Goal: Information Seeking & Learning: Compare options

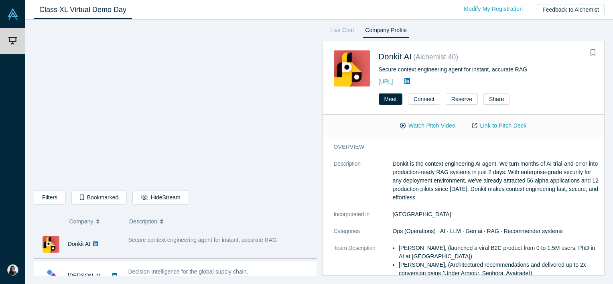
click at [410, 79] on icon at bounding box center [408, 81] width 6 height 6
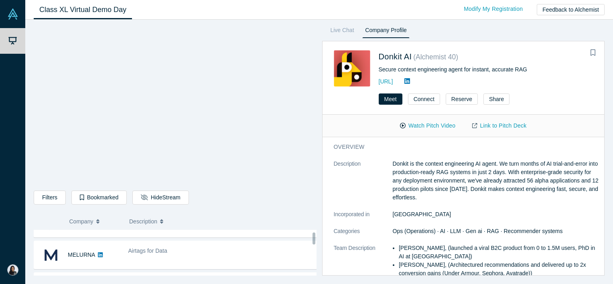
scroll to position [40, 0]
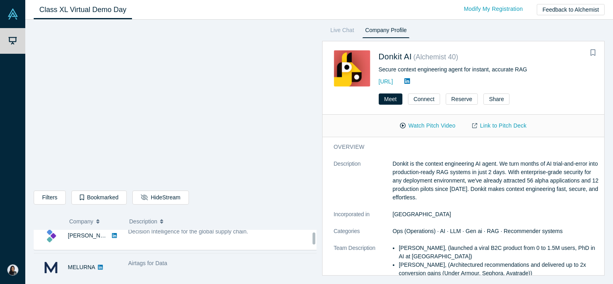
click at [210, 262] on div "Airtags for Data" at bounding box center [223, 263] width 190 height 8
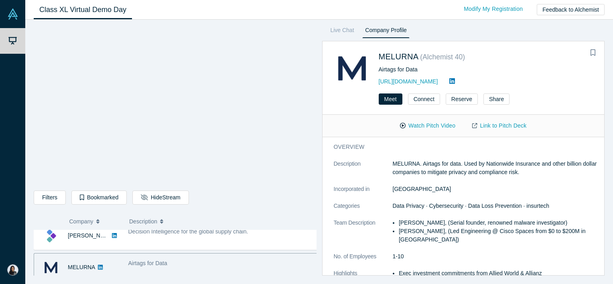
click at [455, 81] on icon at bounding box center [453, 81] width 6 height 6
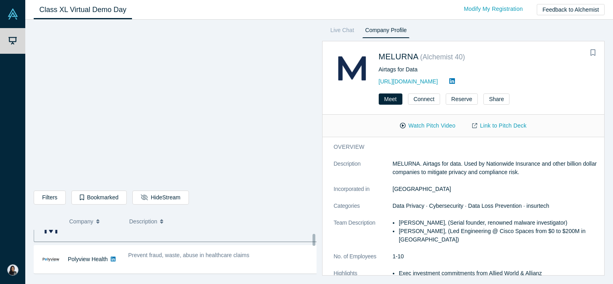
scroll to position [80, 0]
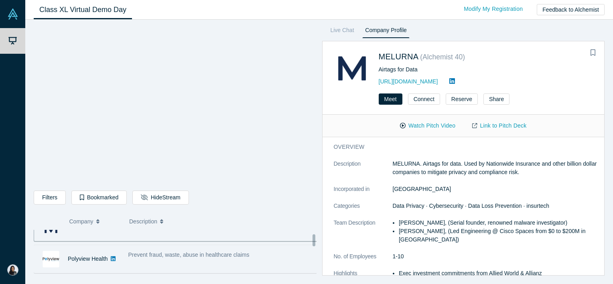
click at [177, 259] on div "Prevent fraud, waste, abuse in healthcare claims" at bounding box center [223, 258] width 198 height 25
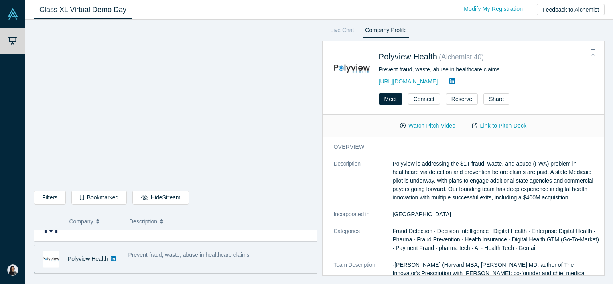
click at [455, 78] on icon at bounding box center [453, 81] width 6 height 6
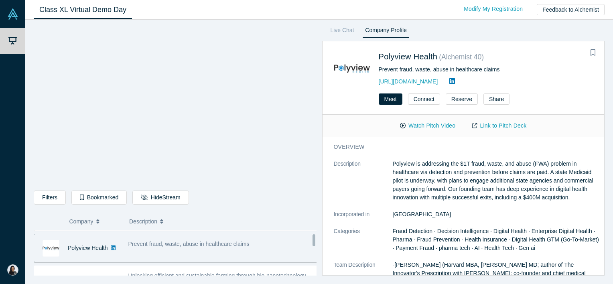
scroll to position [120, 0]
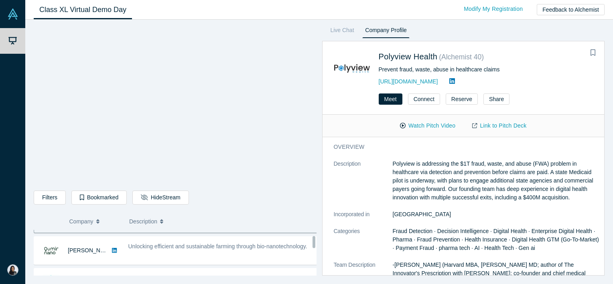
click at [190, 249] on div "Unlocking efficient and sustainable farming through bio-nanotechnology." at bounding box center [223, 246] width 190 height 8
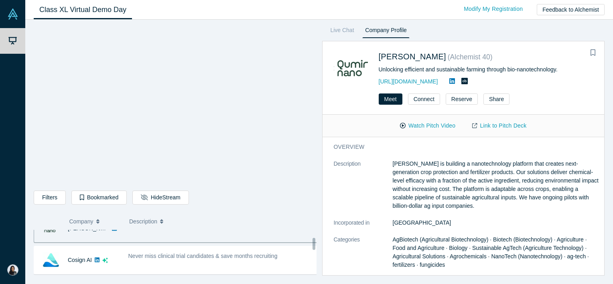
scroll to position [161, 0]
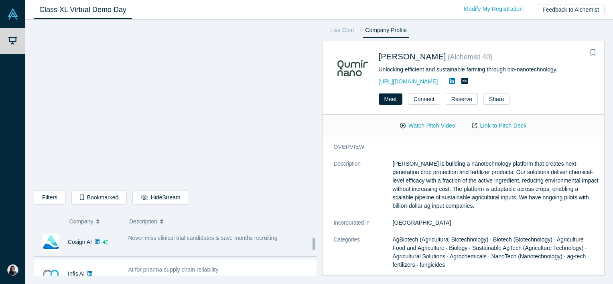
click at [183, 247] on div "Never miss clinical trial candidates & save months recruiting" at bounding box center [223, 242] width 198 height 25
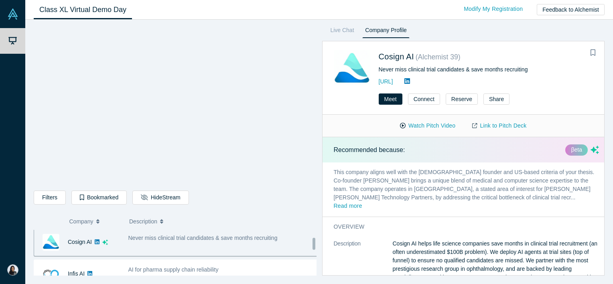
scroll to position [157, 0]
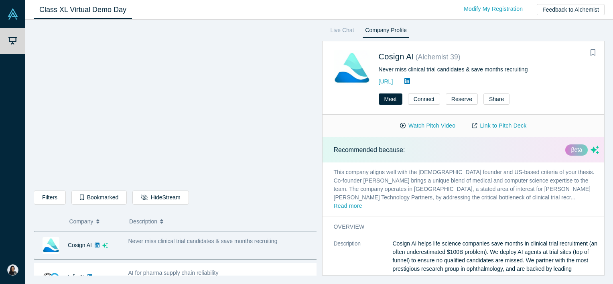
click at [410, 79] on icon at bounding box center [408, 81] width 6 height 6
click at [157, 195] on button "Hide Stream" at bounding box center [160, 198] width 56 height 14
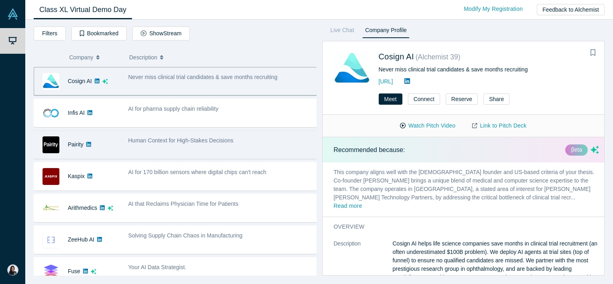
click at [179, 145] on div "Human Context for High-Stakes Decisions" at bounding box center [223, 144] width 198 height 25
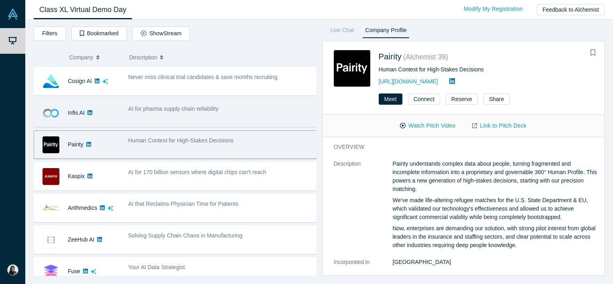
click at [181, 114] on div "AI for pharma supply chain reliability" at bounding box center [223, 112] width 198 height 25
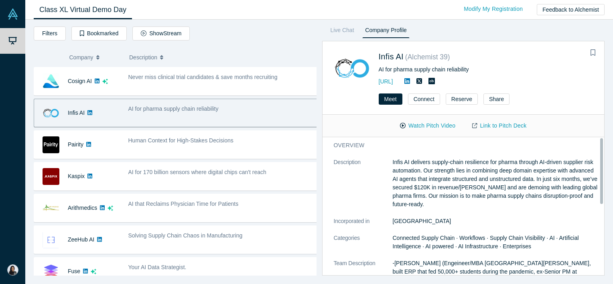
scroll to position [0, 0]
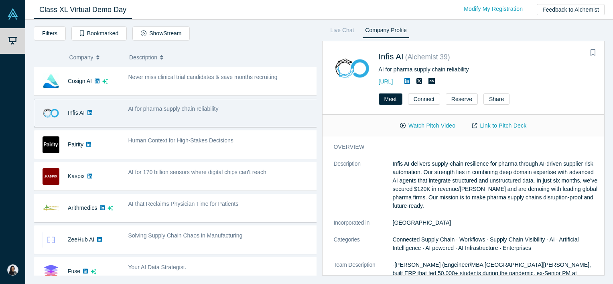
click at [410, 79] on icon at bounding box center [408, 81] width 6 height 6
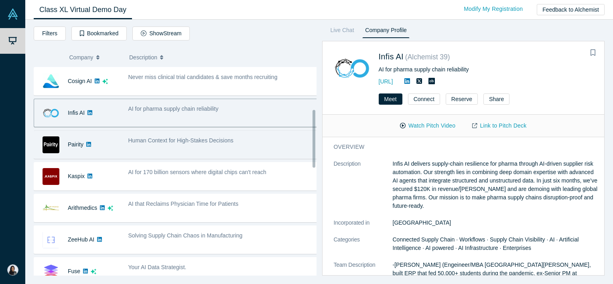
click at [214, 154] on div "Human Context for High-Stakes Decisions" at bounding box center [223, 144] width 198 height 25
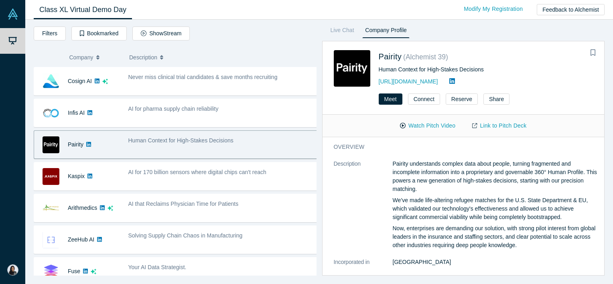
click at [450, 78] on icon at bounding box center [453, 81] width 6 height 6
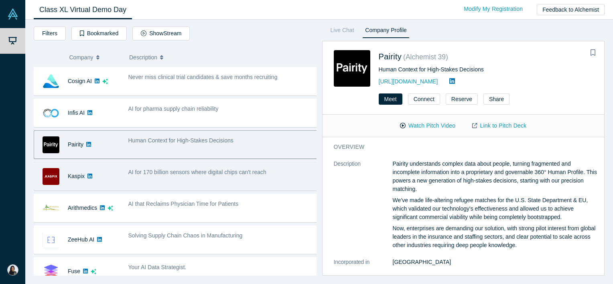
click at [178, 171] on span "AI for 170 billion sensors where digital chips can't reach" at bounding box center [197, 172] width 138 height 6
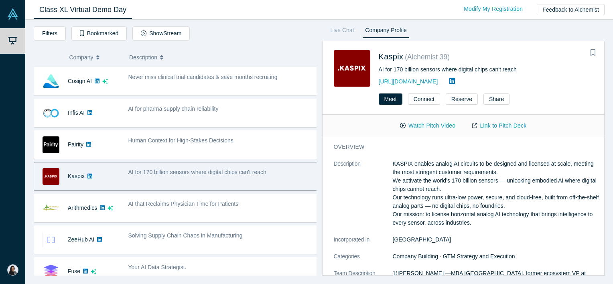
click at [450, 78] on icon at bounding box center [453, 81] width 6 height 6
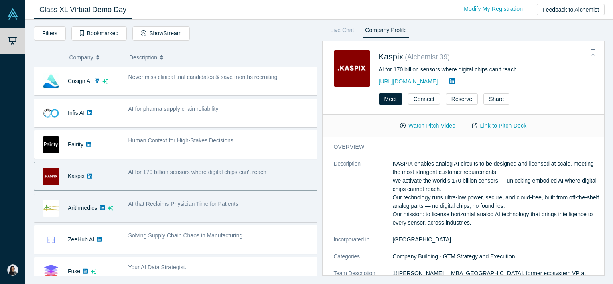
drag, startPoint x: 168, startPoint y: 194, endPoint x: 159, endPoint y: 201, distance: 11.2
click at [168, 195] on div "AI that Reclaims Physician Time for Patients" at bounding box center [223, 207] width 198 height 25
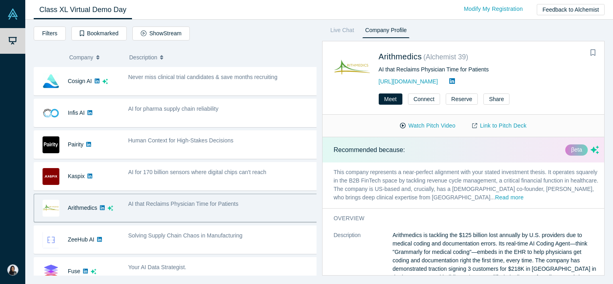
click at [454, 80] on icon at bounding box center [453, 81] width 6 height 6
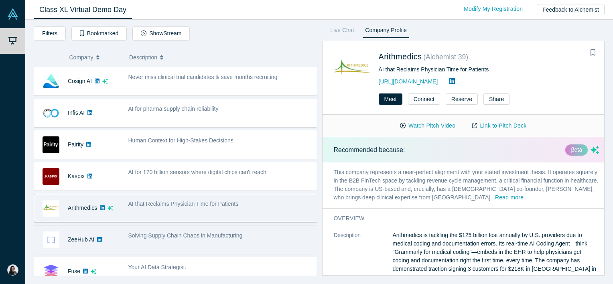
click at [189, 232] on span "Solving Supply Chain Chaos in Manufacturing" at bounding box center [185, 235] width 114 height 6
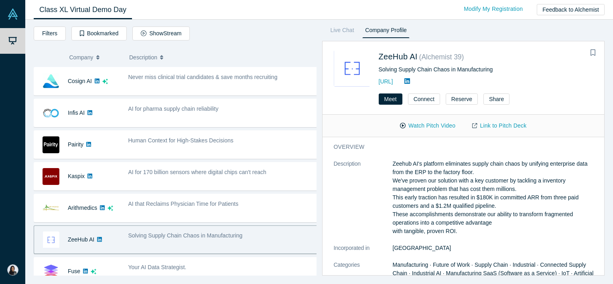
click at [410, 80] on icon at bounding box center [408, 81] width 6 height 6
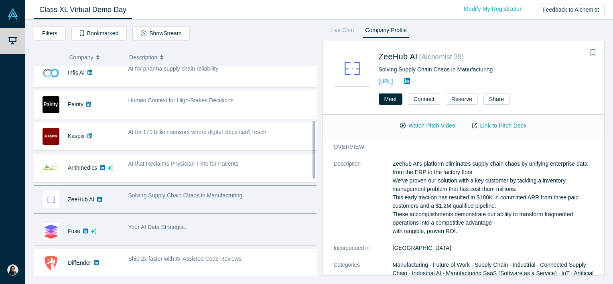
click at [185, 233] on div "Your AI Data Strategist." at bounding box center [223, 231] width 198 height 25
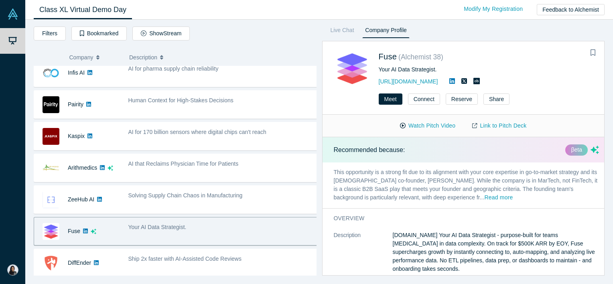
click at [446, 78] on link at bounding box center [452, 81] width 12 height 7
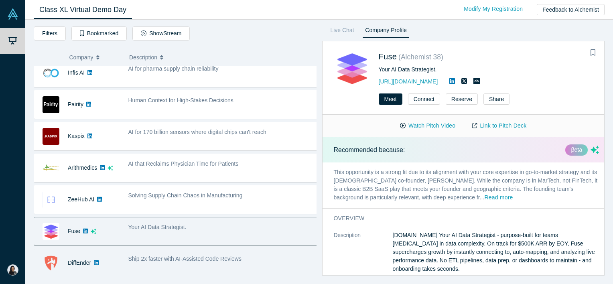
click at [161, 267] on div "Ship 2x faster with AI-Assisted Code Reviews" at bounding box center [223, 262] width 198 height 25
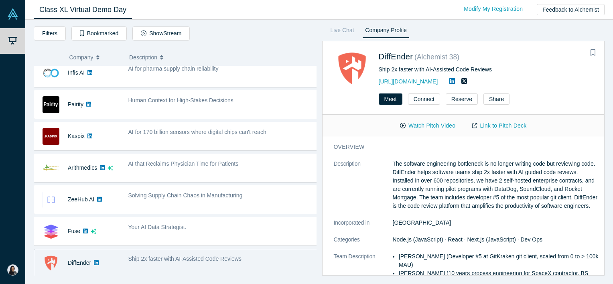
click at [447, 78] on link at bounding box center [452, 81] width 12 height 7
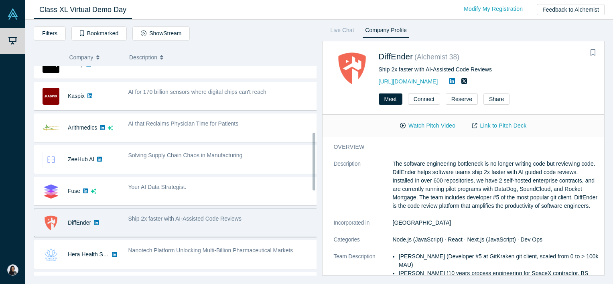
scroll to position [278, 0]
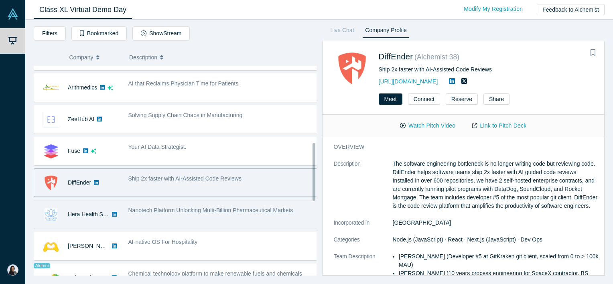
click at [189, 222] on div "Nanotech Platform Unlocking Multi-Billion Pharmaceutical Markets" at bounding box center [223, 214] width 198 height 25
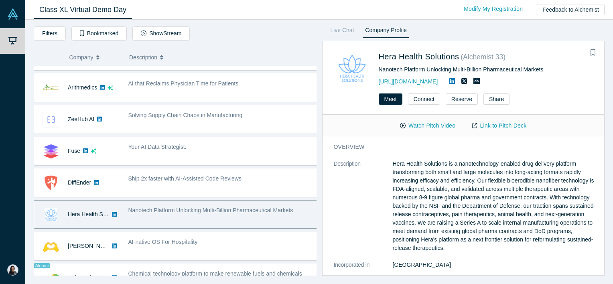
click at [455, 78] on icon at bounding box center [453, 81] width 6 height 6
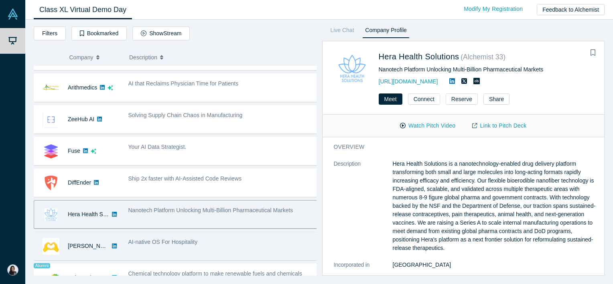
click at [112, 244] on icon at bounding box center [114, 246] width 5 height 5
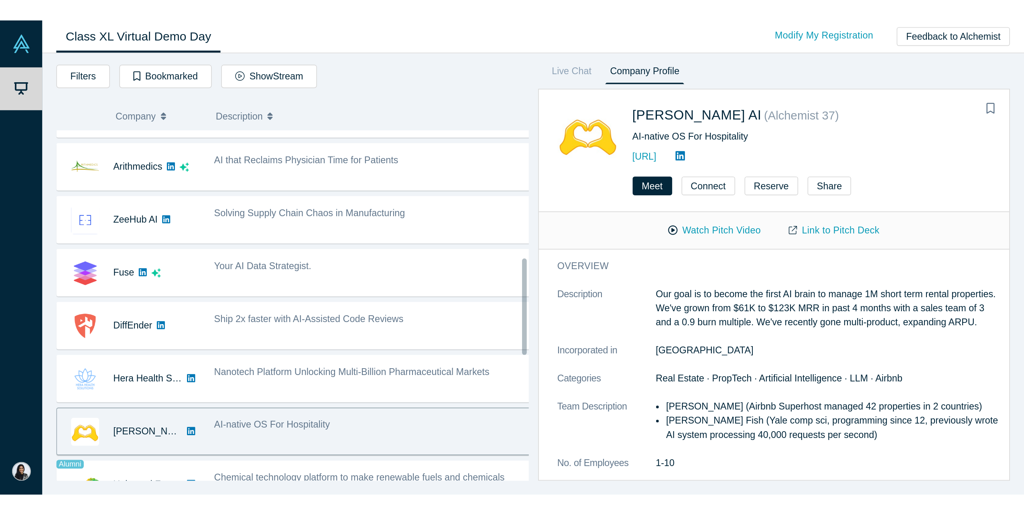
scroll to position [278, 0]
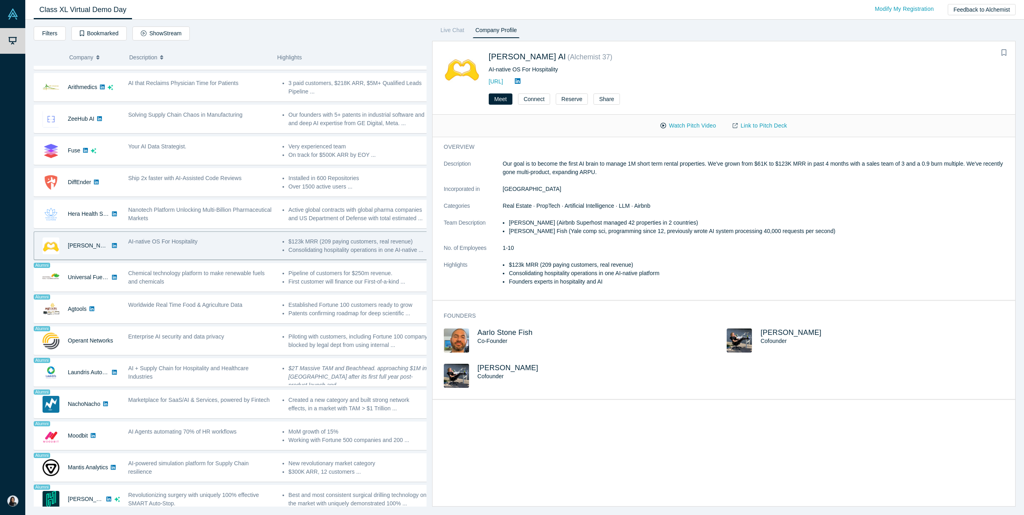
click at [521, 81] on icon at bounding box center [518, 81] width 6 height 6
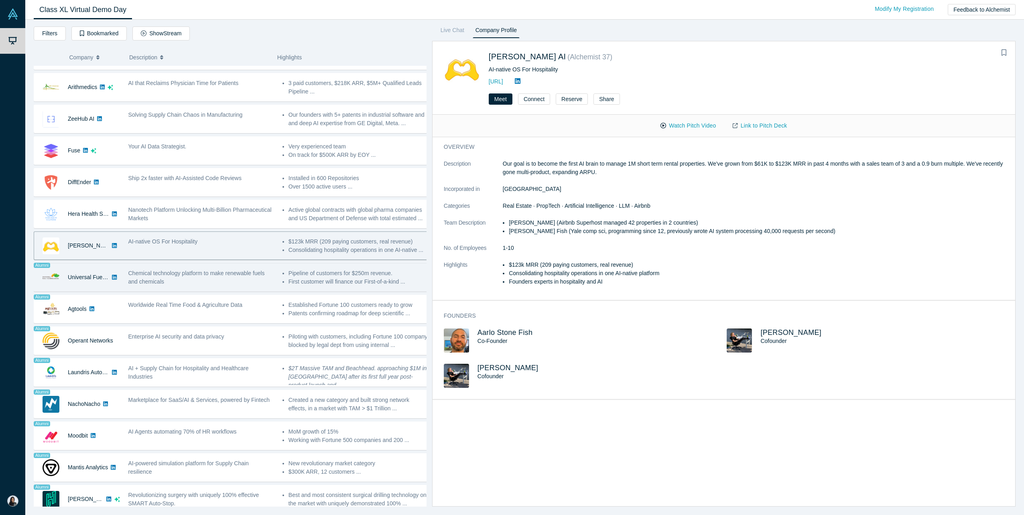
click at [146, 273] on span "Chemical technology platform to make renewable fuels and chemicals" at bounding box center [196, 277] width 136 height 15
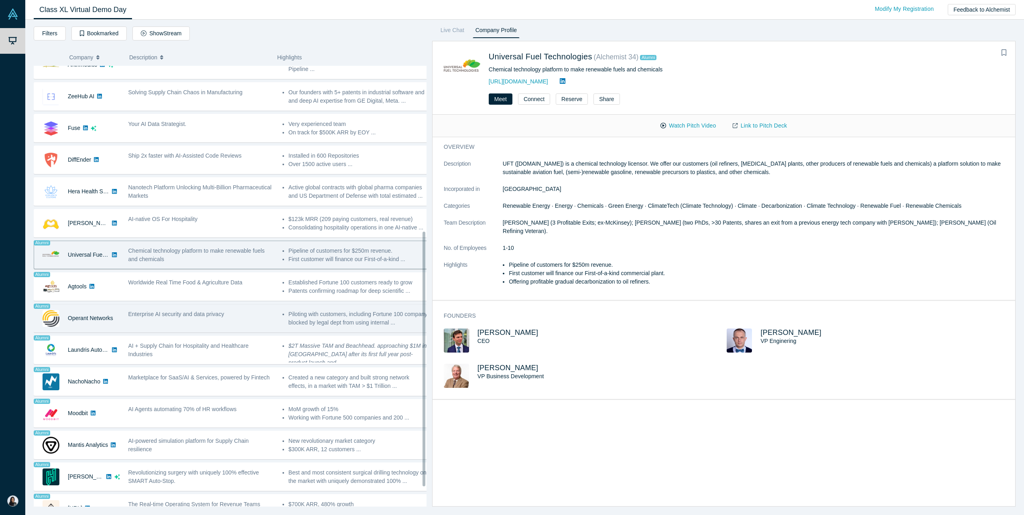
scroll to position [320, 0]
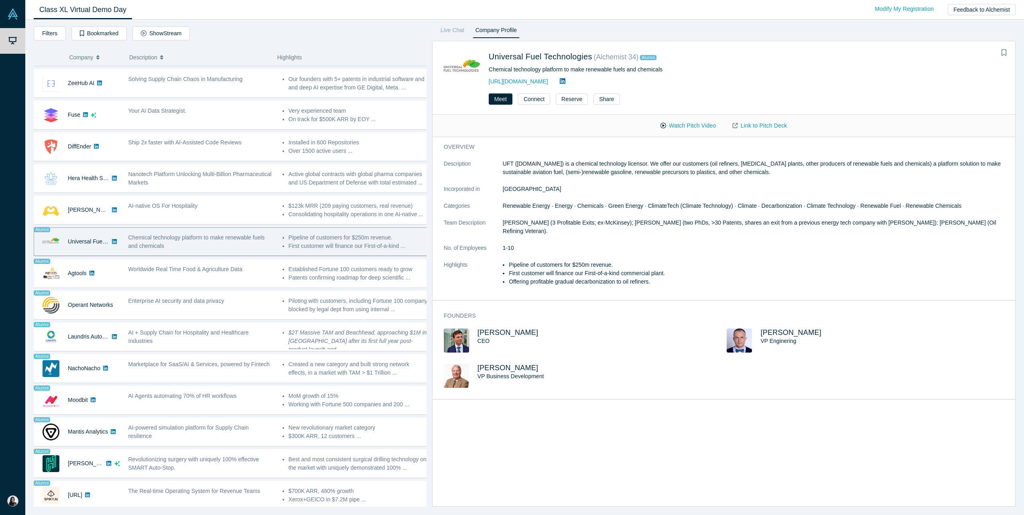
click at [560, 83] on icon at bounding box center [563, 81] width 6 height 6
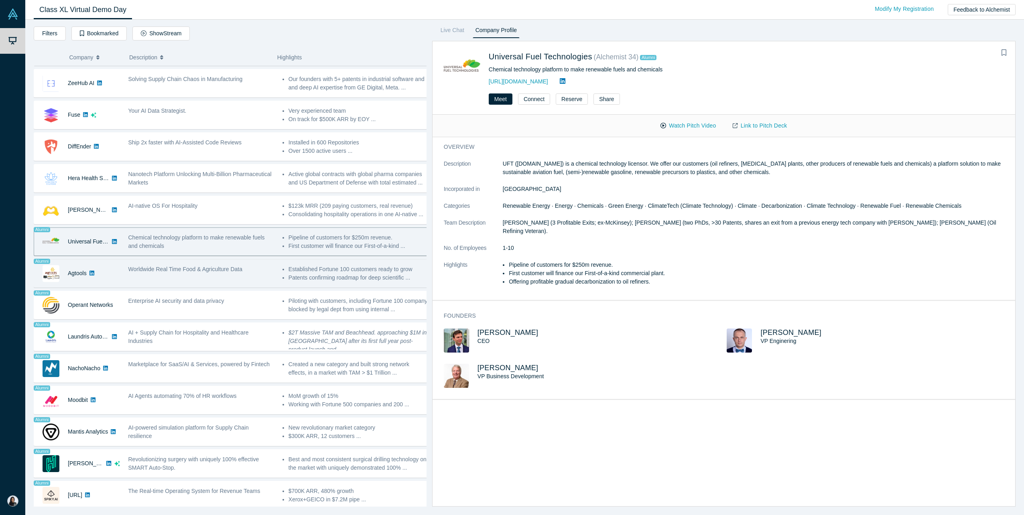
click at [105, 269] on div "Agtools" at bounding box center [77, 274] width 86 height 28
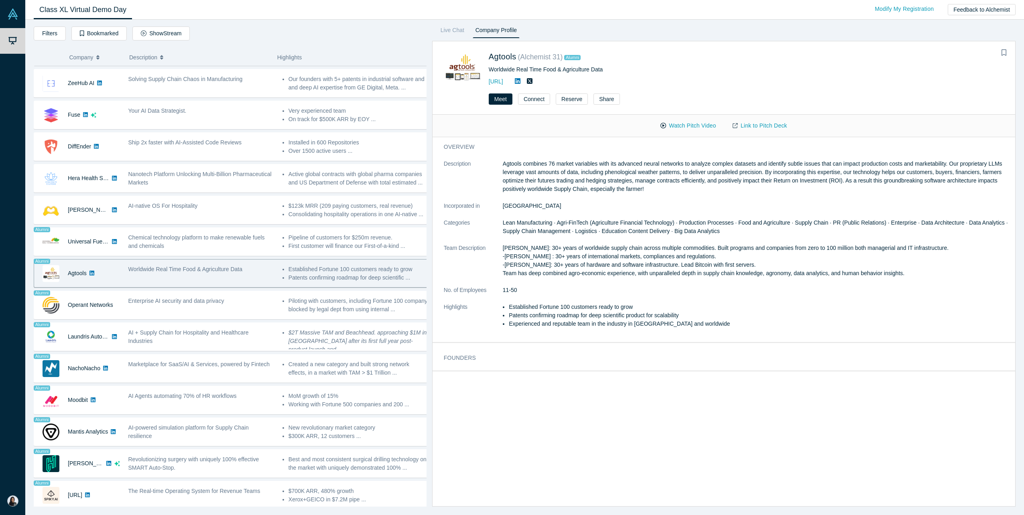
click at [533, 80] on icon at bounding box center [530, 81] width 6 height 6
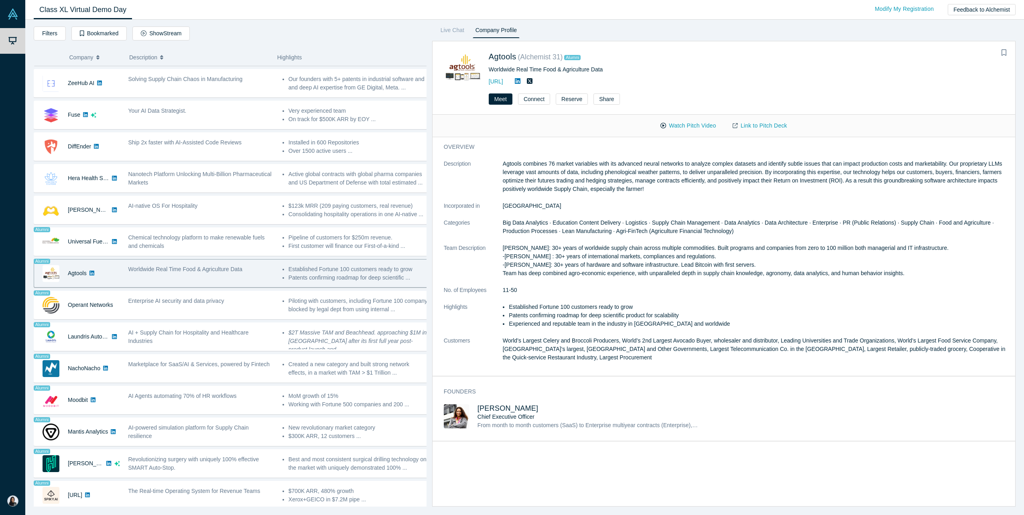
click at [521, 79] on icon at bounding box center [518, 81] width 6 height 6
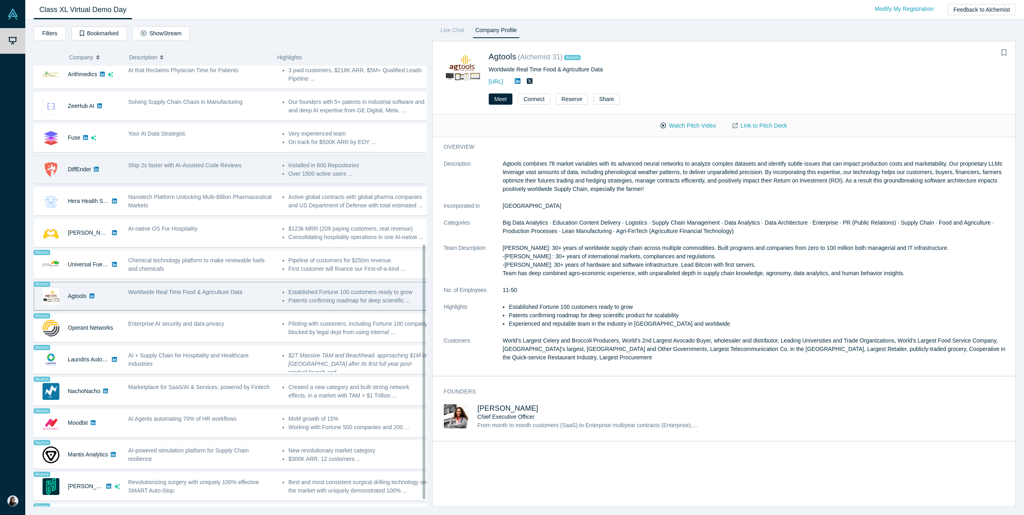
scroll to position [280, 0]
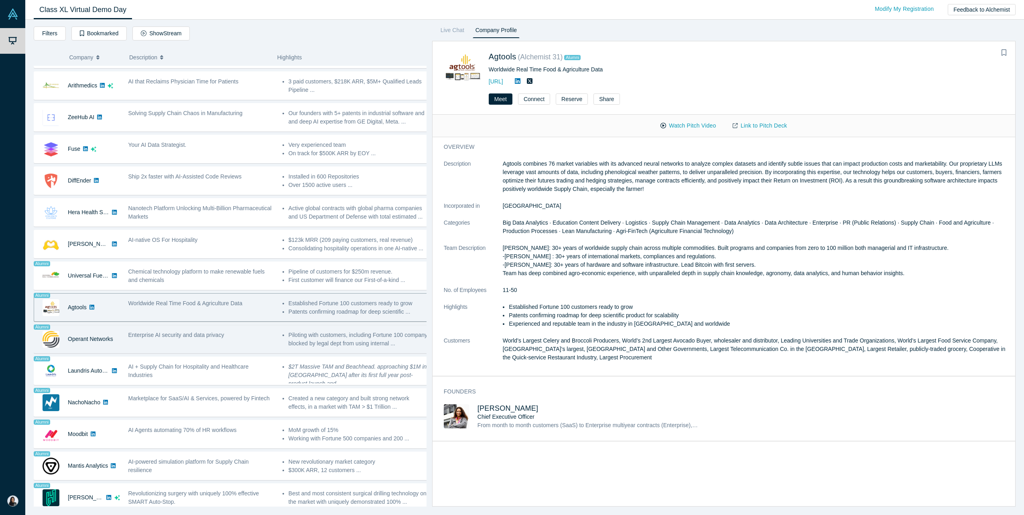
click at [159, 284] on span "Enterprise AI security and data privacy" at bounding box center [176, 335] width 96 height 6
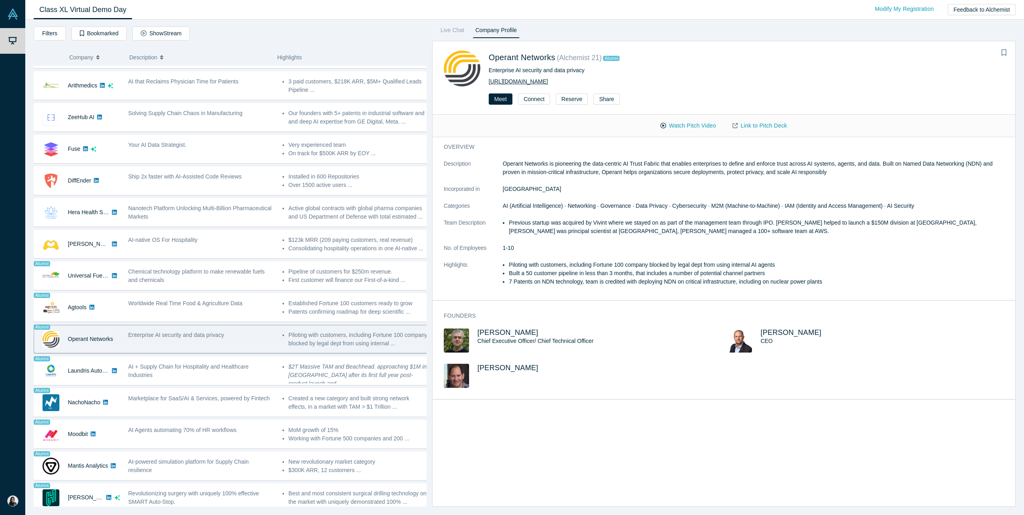
click at [517, 83] on link "[URL][DOMAIN_NAME]" at bounding box center [518, 81] width 59 height 6
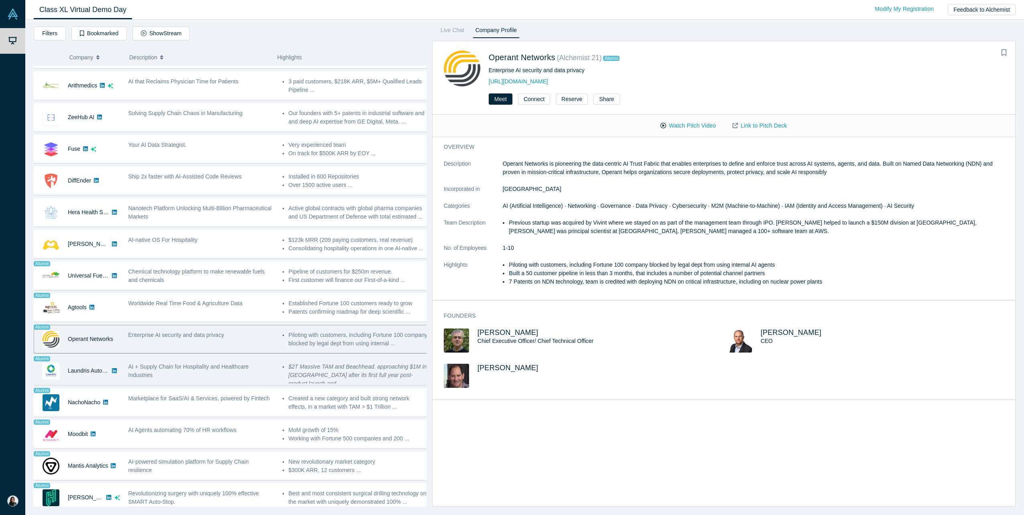
click at [99, 284] on div "Laundris Autonomous Inventory Management" at bounding box center [88, 371] width 41 height 28
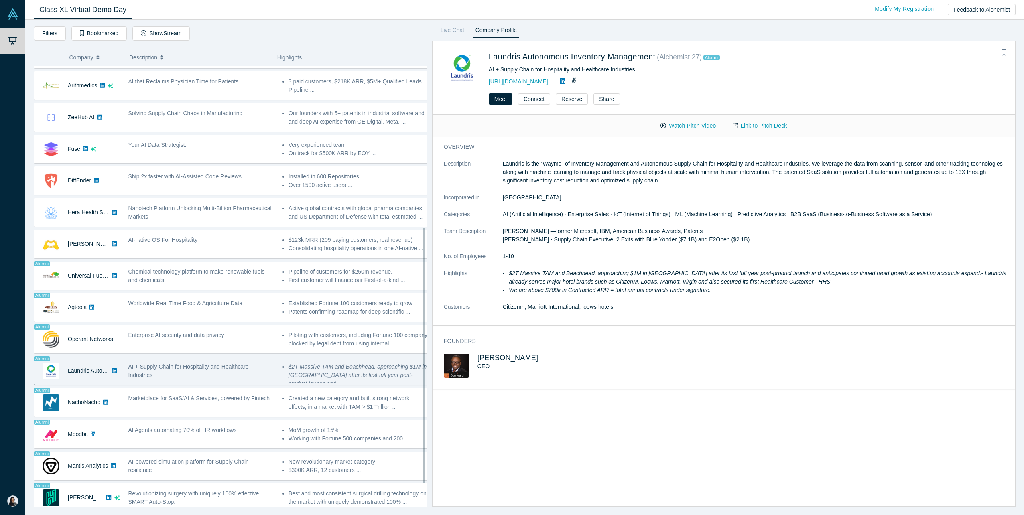
click at [566, 79] on icon at bounding box center [563, 81] width 6 height 6
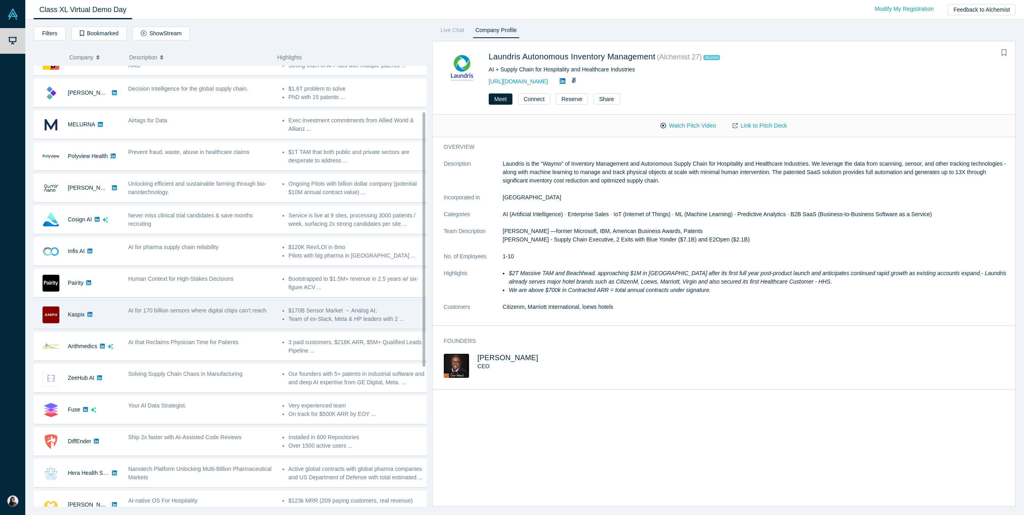
scroll to position [0, 0]
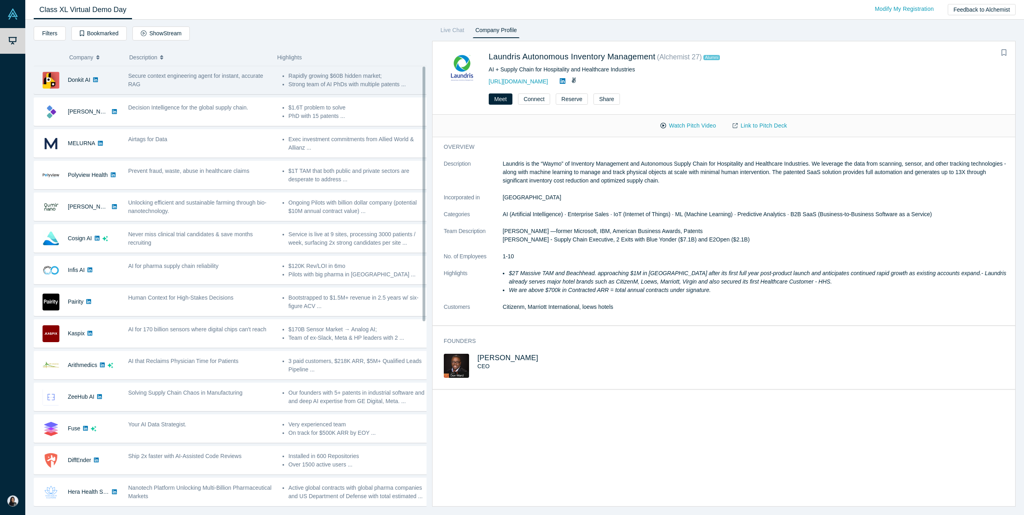
click at [201, 88] on div "Secure context engineering agent for instant, accurate RAG" at bounding box center [201, 79] width 154 height 25
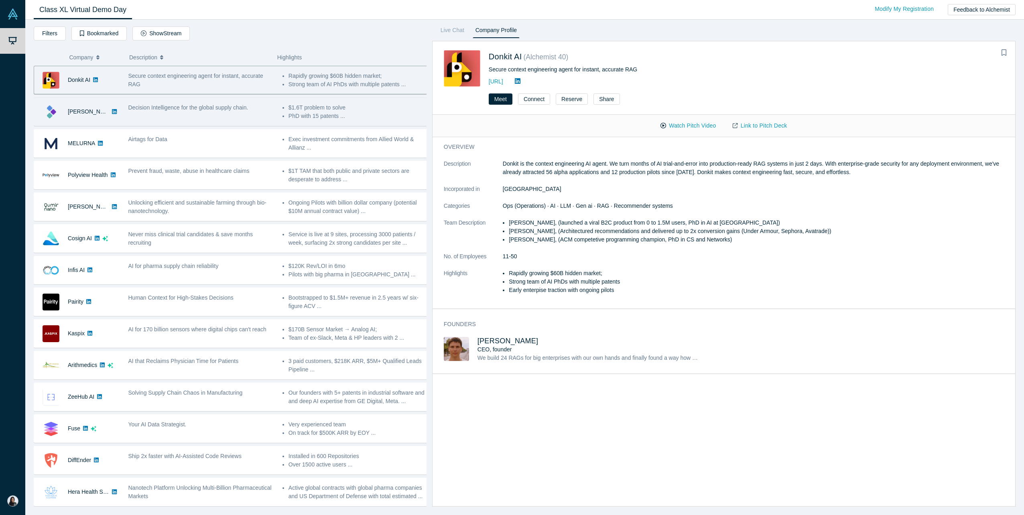
click at [185, 116] on div "Decision Intelligence for the global supply chain." at bounding box center [201, 111] width 154 height 25
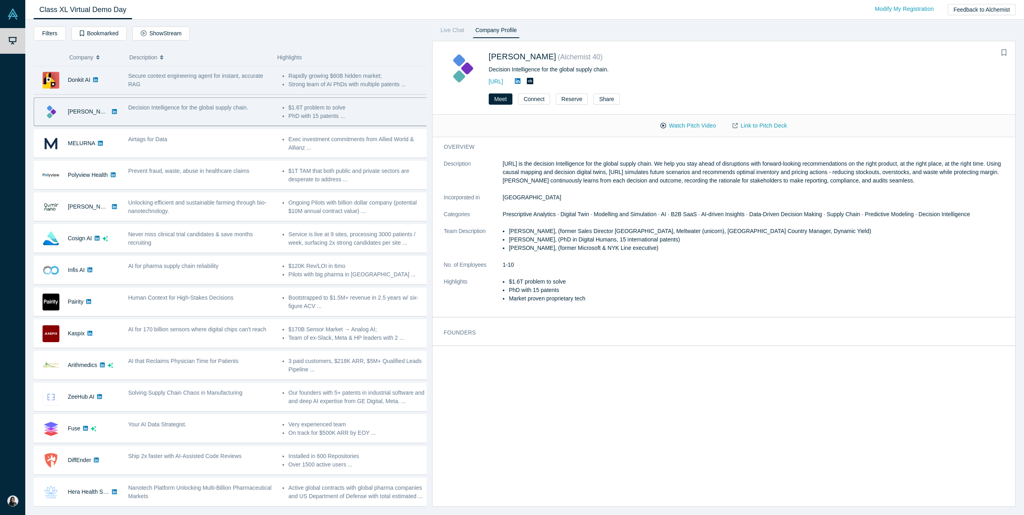
click at [194, 92] on div "Secure context engineering agent for instant, accurate RAG" at bounding box center [201, 79] width 154 height 25
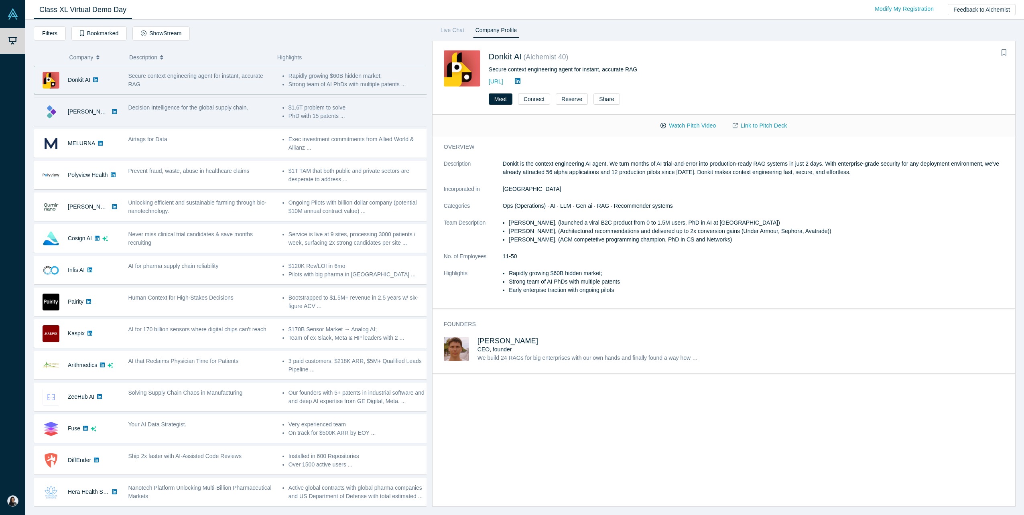
click at [159, 116] on div "Decision Intelligence for the global supply chain." at bounding box center [201, 111] width 154 height 25
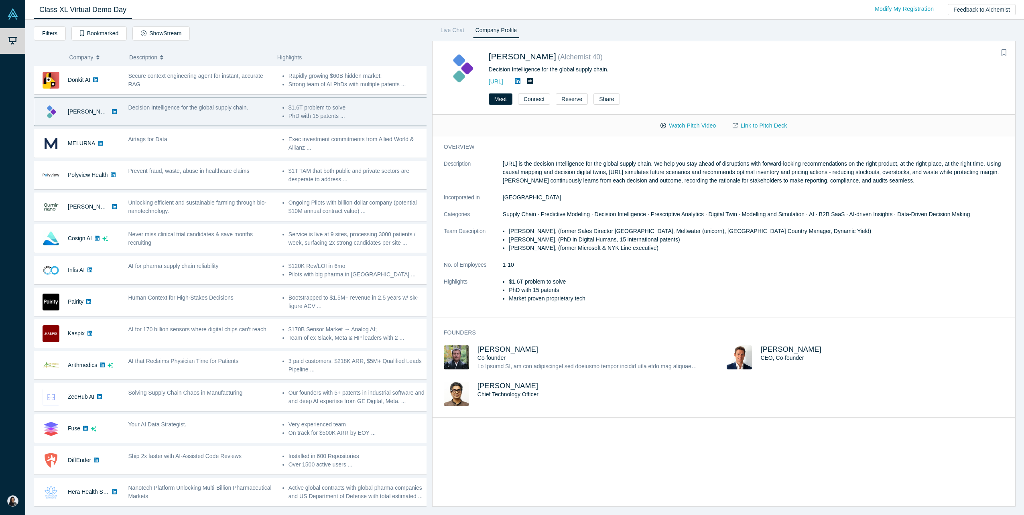
click at [521, 80] on icon at bounding box center [518, 81] width 6 height 6
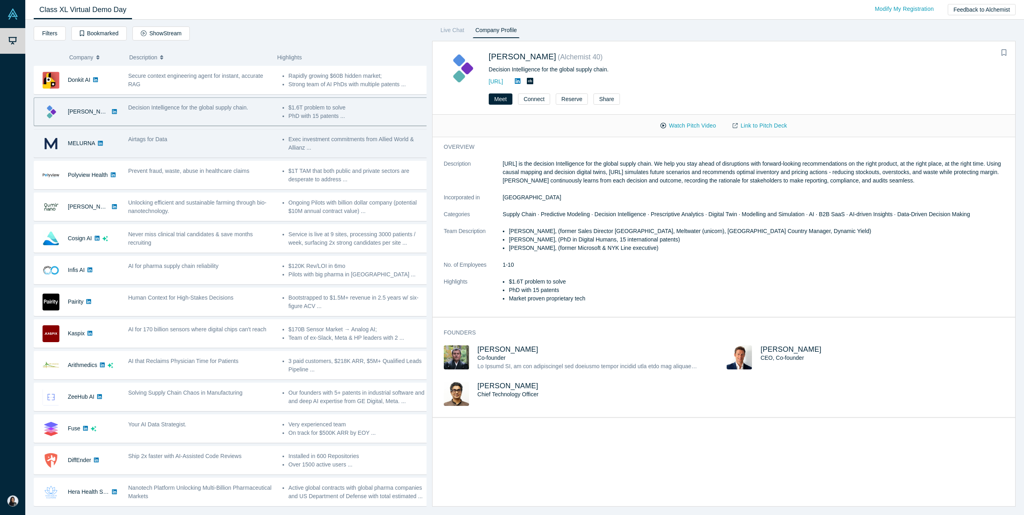
click at [171, 136] on div "Airtags for Data" at bounding box center [201, 139] width 146 height 8
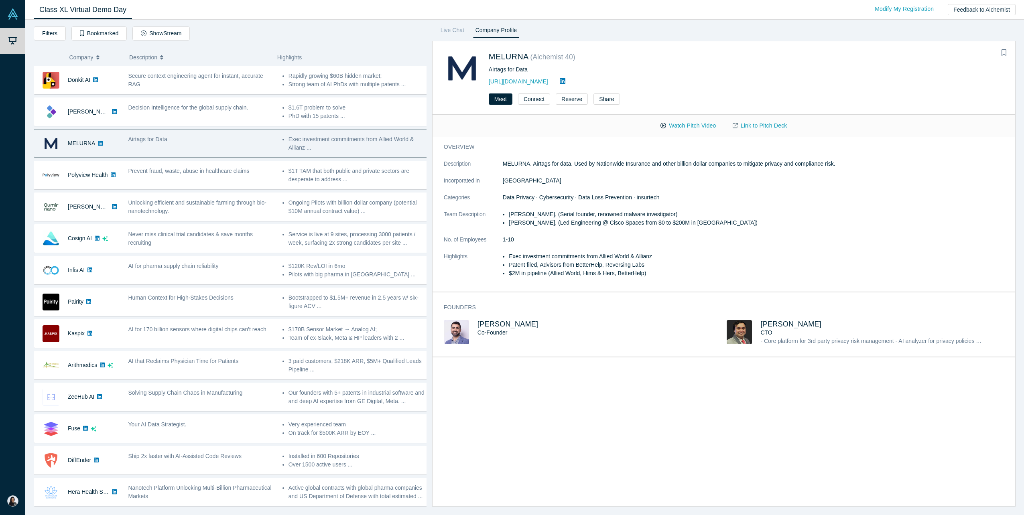
click at [566, 81] on icon at bounding box center [563, 81] width 6 height 6
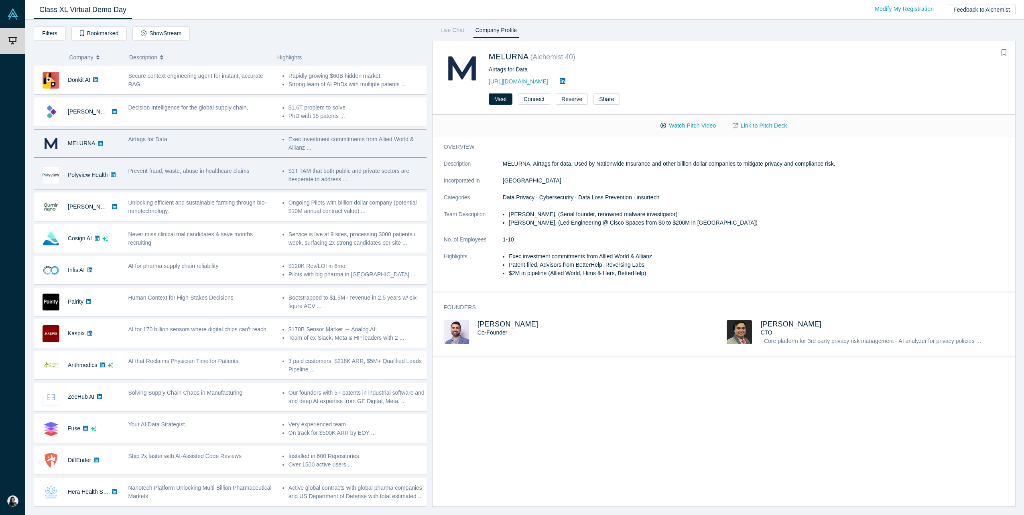
click at [157, 179] on div "Prevent fraud, waste, abuse in healthcare claims" at bounding box center [201, 175] width 154 height 25
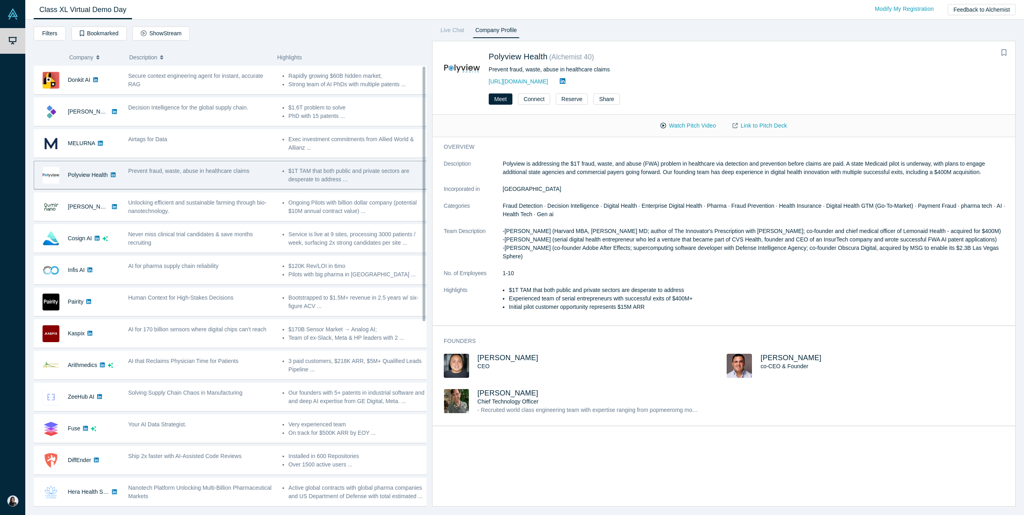
click at [566, 81] on icon at bounding box center [563, 81] width 6 height 6
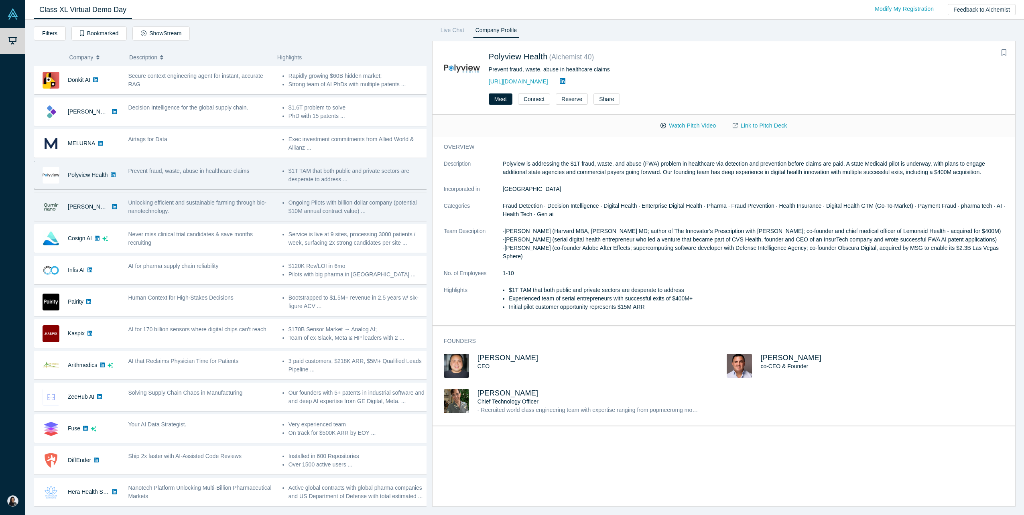
click at [186, 213] on div "Unlocking efficient and sustainable farming through bio-nanotechnology." at bounding box center [201, 207] width 146 height 17
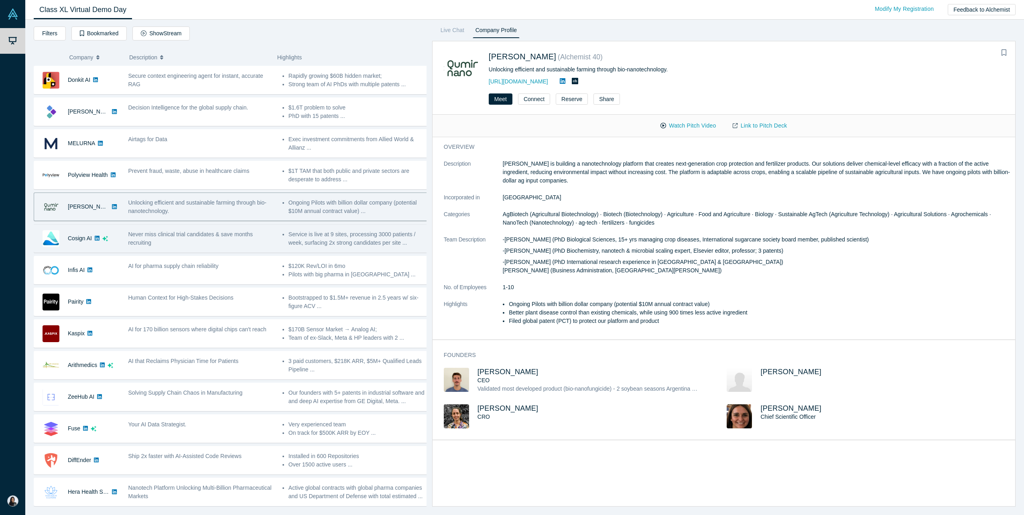
click at [198, 252] on div "Cosign AI Never miss clinical trial candidates & save months recruiting -[PERSO…" at bounding box center [233, 238] width 399 height 29
click at [195, 241] on div "Never miss clinical trial candidates & save months recruiting" at bounding box center [201, 238] width 146 height 17
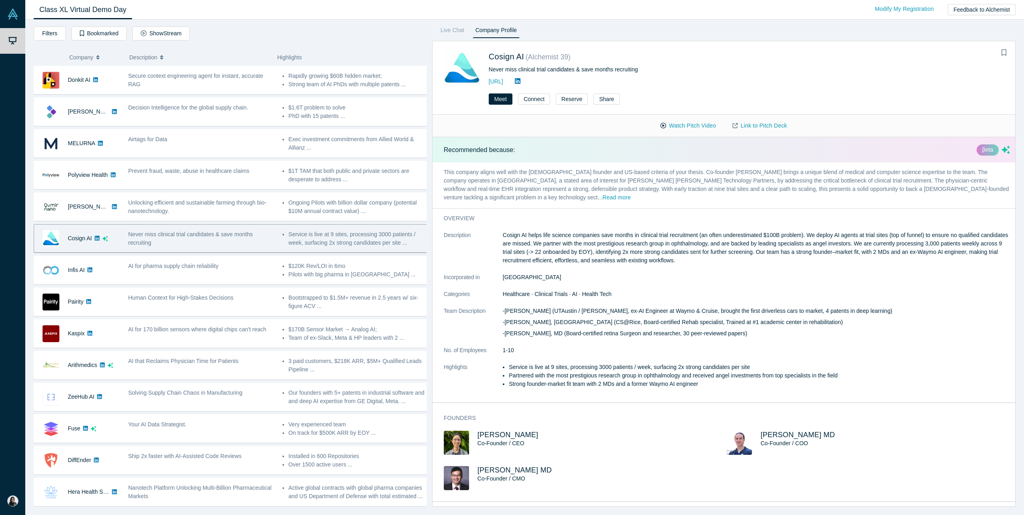
click at [521, 82] on icon at bounding box center [518, 81] width 6 height 6
click at [231, 26] on div "Filters AI Artificial Intelligence AI (Artificial Intelligence) B2B SaaS Data A…" at bounding box center [230, 34] width 393 height 17
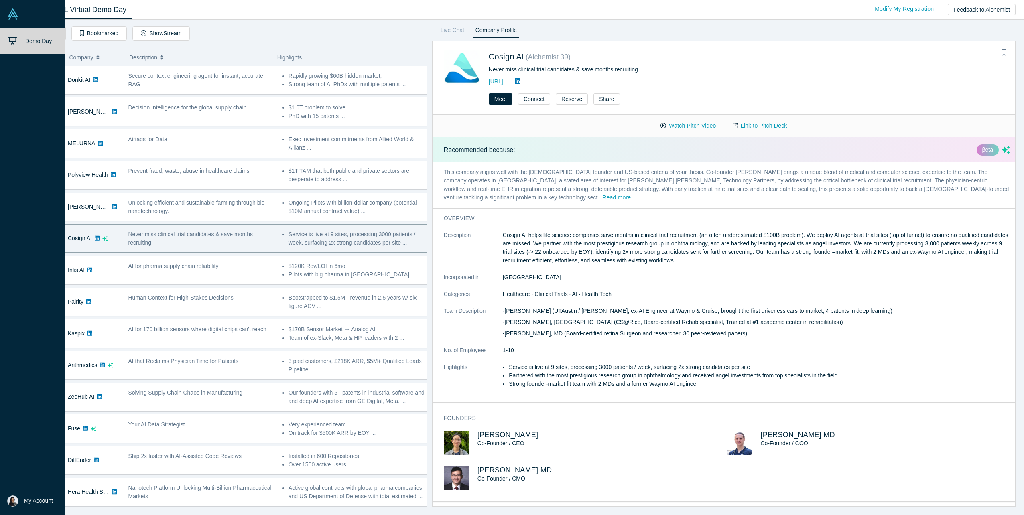
click at [19, 47] on link "Demo Day" at bounding box center [35, 41] width 71 height 26
